Goal: Task Accomplishment & Management: Use online tool/utility

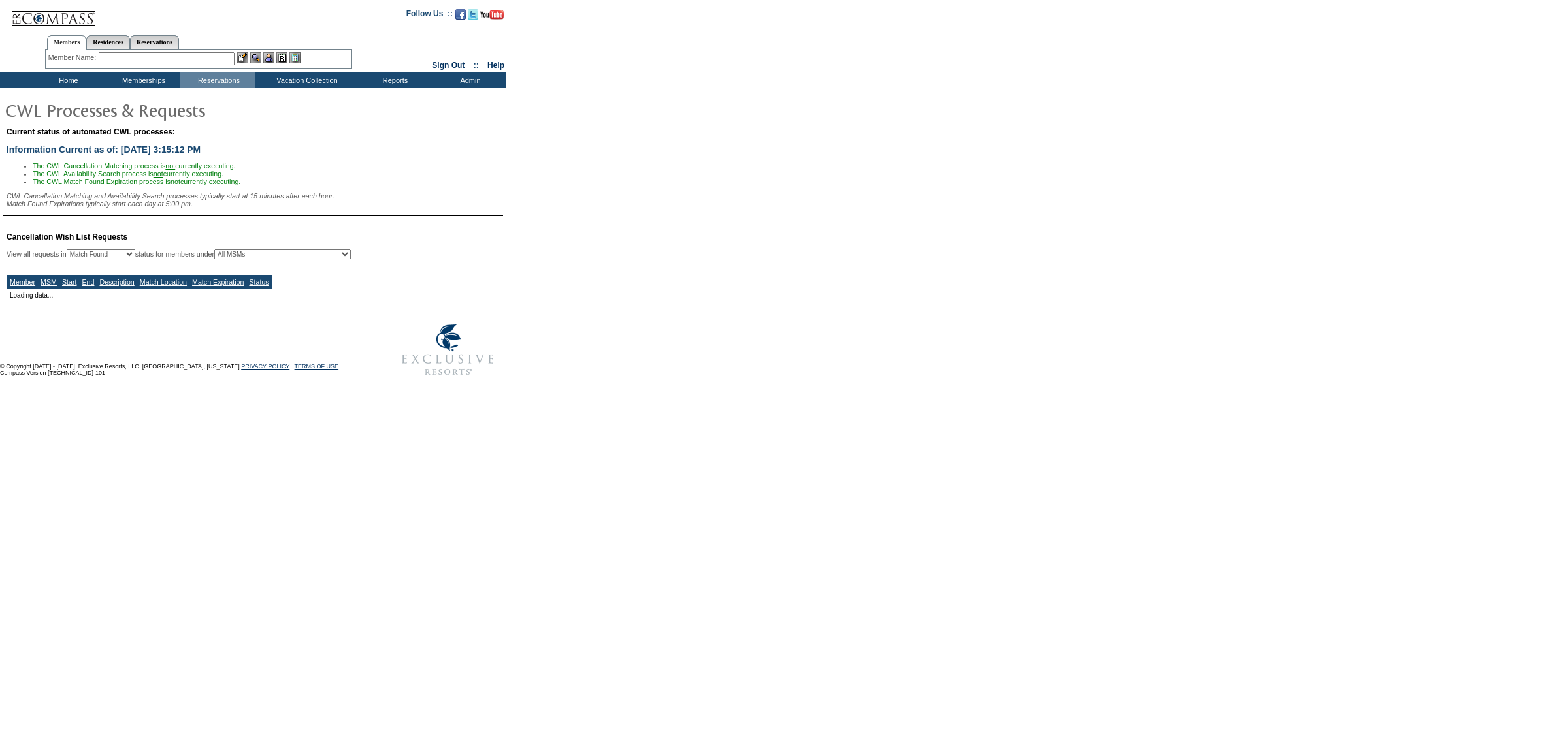
select select "50"
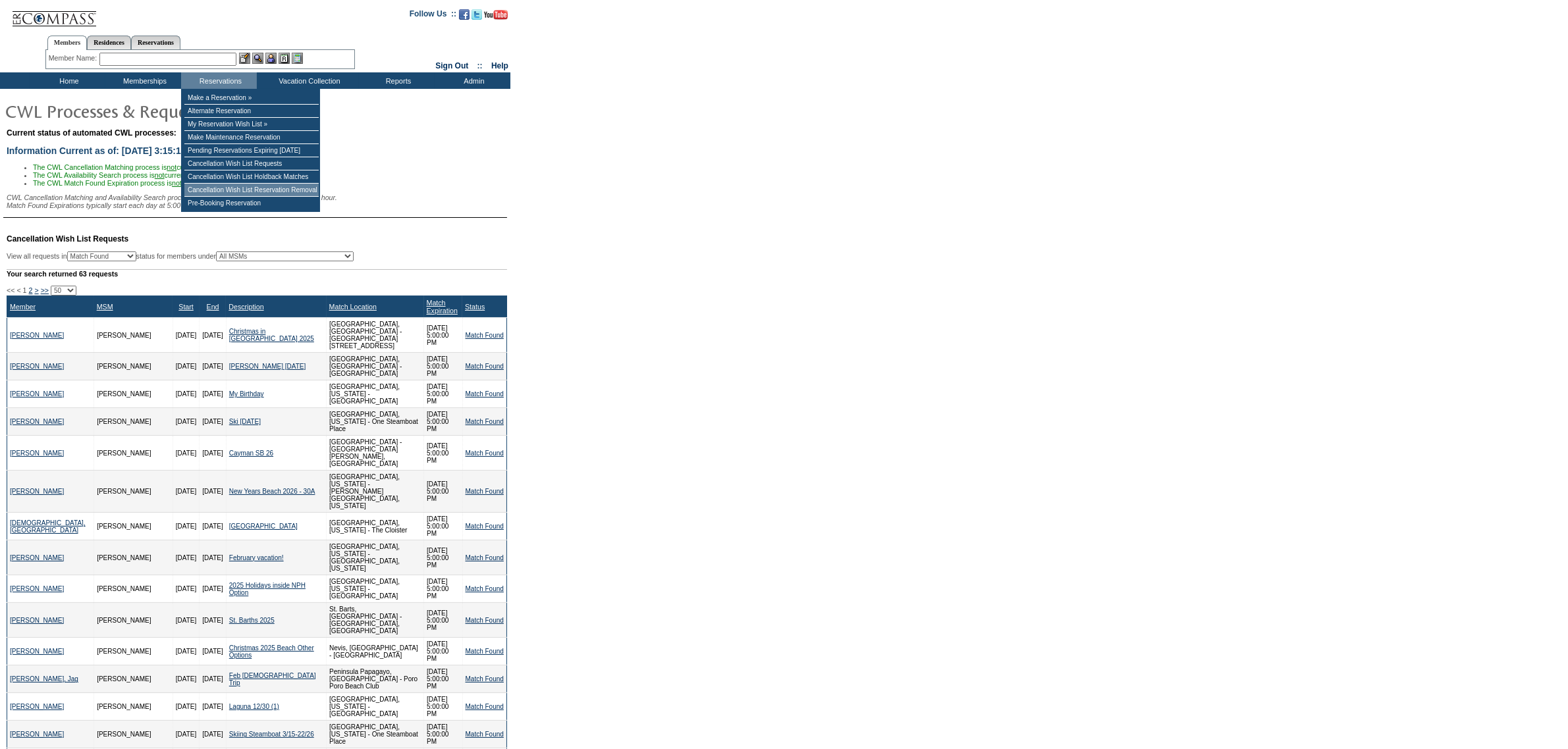
click at [252, 197] on td "Cancellation Wish List Reservation Removal" at bounding box center [252, 190] width 135 height 13
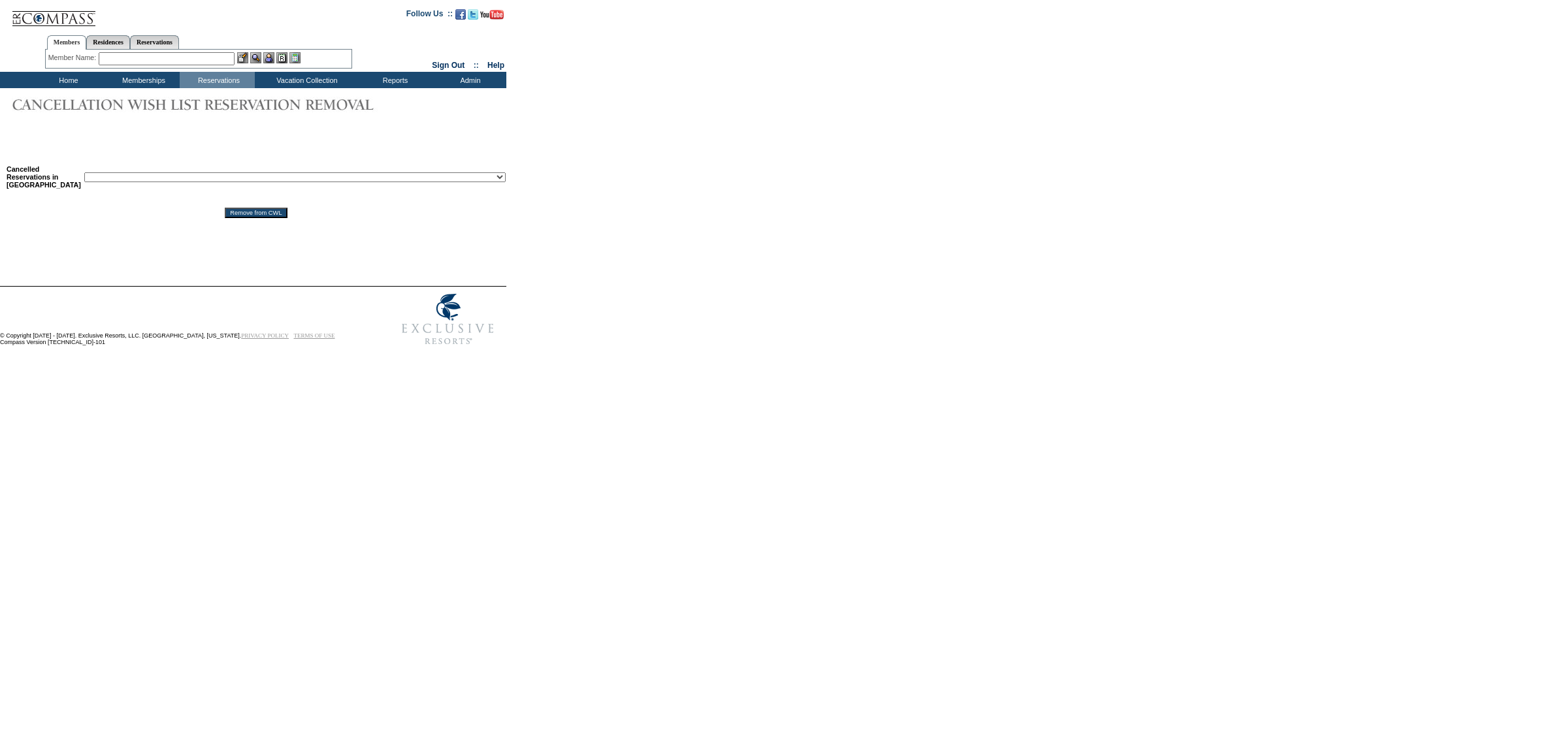
click at [259, 178] on select "Reservation ID: 1810632 (Charleston, South Carolina - 71 Wentworth, Charleston …" at bounding box center [295, 177] width 422 height 10
click at [195, 177] on select "Reservation ID: 1810632 (Charleston, South Carolina - 71 Wentworth, Charleston …" at bounding box center [295, 177] width 422 height 10
click at [210, 176] on select "Reservation ID: 1810632 (Charleston, South Carolina - 71 Wentworth, Charleston …" at bounding box center [295, 177] width 422 height 10
click at [292, 184] on td "Reservation ID: 1810632 (Charleston, South Carolina - 71 Wentworth, Charleston …" at bounding box center [295, 177] width 422 height 23
click at [294, 181] on select "Reservation ID: 1810632 (Charleston, South Carolina - 71 Wentworth, Charleston …" at bounding box center [295, 177] width 422 height 10
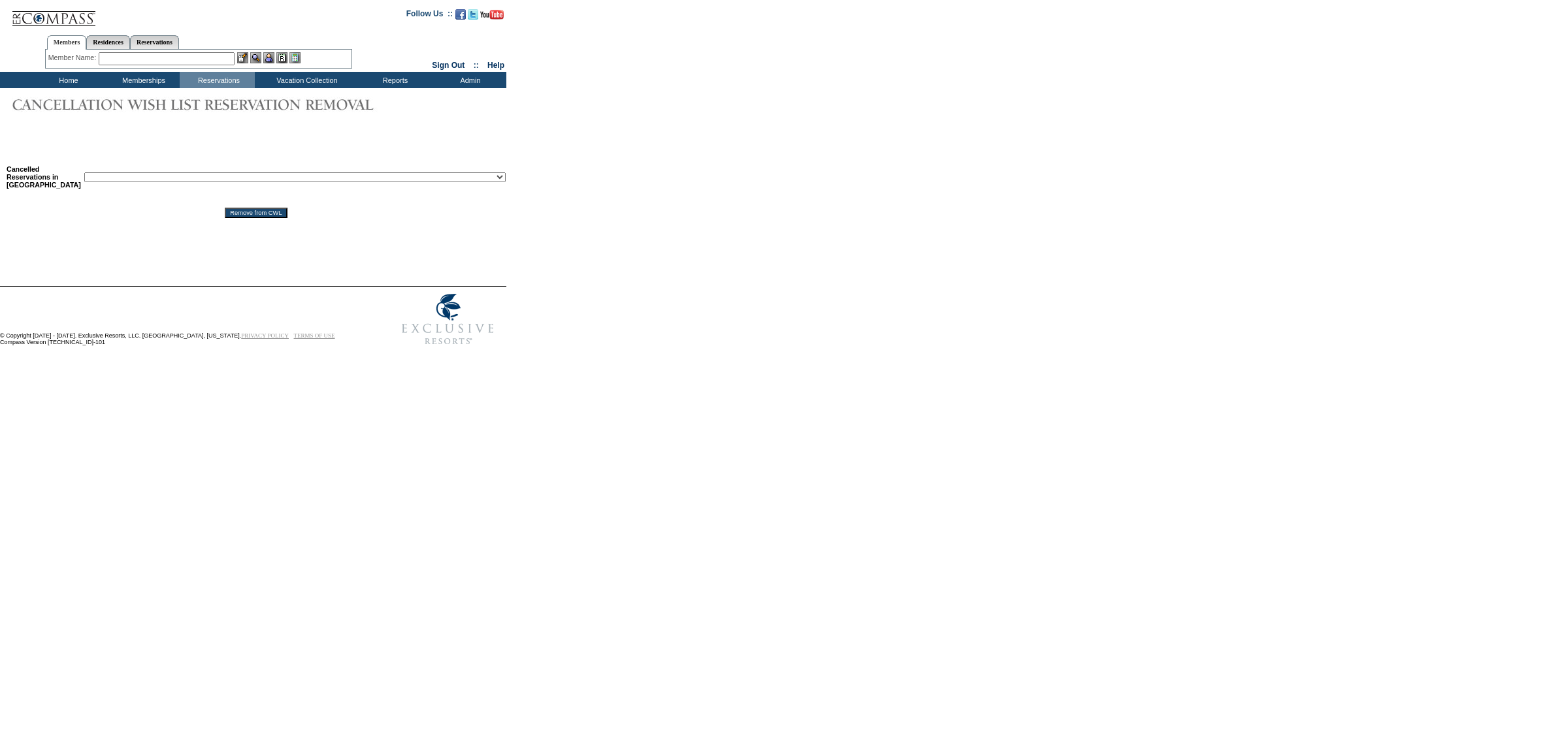
click at [410, 180] on select "Reservation ID: 1810632 (Charleston, South Carolina - 71 Wentworth, Charleston …" at bounding box center [295, 177] width 422 height 10
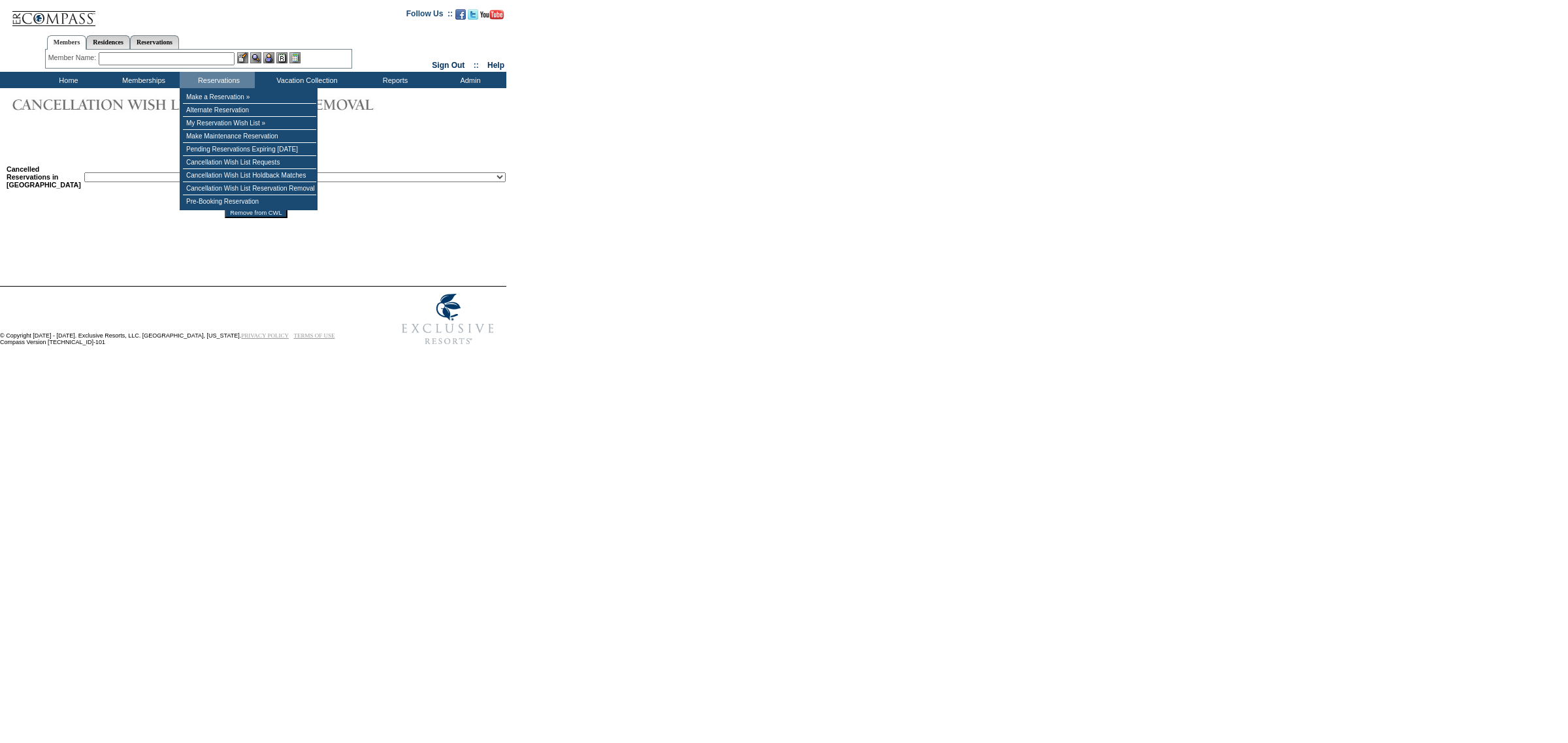
click at [760, 139] on form "Follow Us ::" at bounding box center [784, 176] width 1568 height 352
click at [242, 84] on td "Reservations" at bounding box center [217, 80] width 75 height 16
